Goal: Transaction & Acquisition: Obtain resource

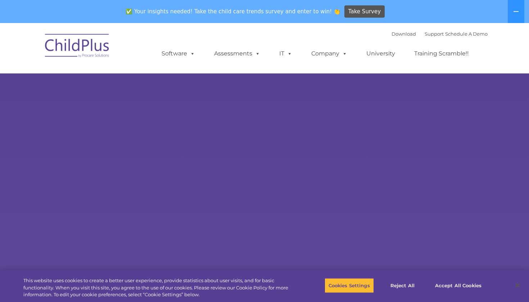
select select "MEDIUM"
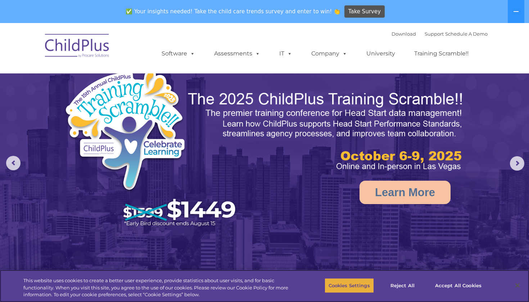
click at [352, 284] on button "Cookies Settings" at bounding box center [349, 285] width 49 height 15
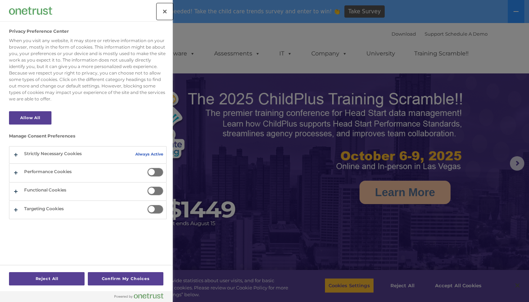
click at [163, 12] on button "Close" at bounding box center [165, 12] width 16 height 16
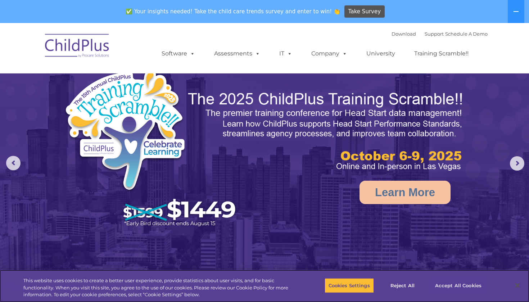
click at [451, 287] on button "Accept All Cookies" at bounding box center [458, 285] width 54 height 15
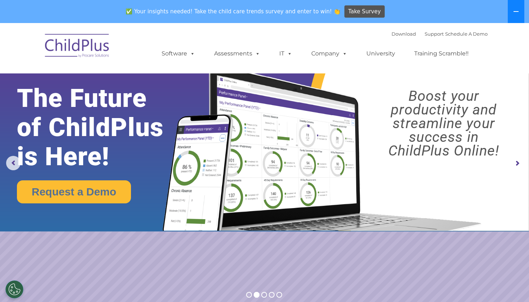
click at [517, 10] on icon at bounding box center [516, 12] width 6 height 6
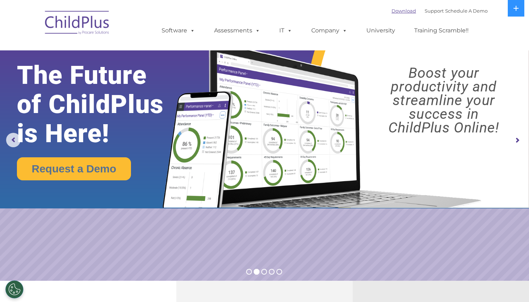
click at [398, 11] on link "Download" at bounding box center [403, 11] width 24 height 6
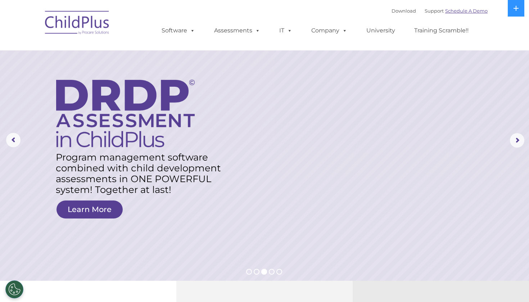
click at [470, 10] on link "Schedule A Demo" at bounding box center [466, 11] width 42 height 6
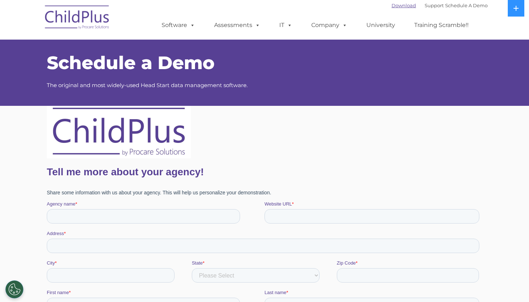
click at [391, 5] on link "Download" at bounding box center [403, 6] width 24 height 6
